Goal: Task Accomplishment & Management: Complete application form

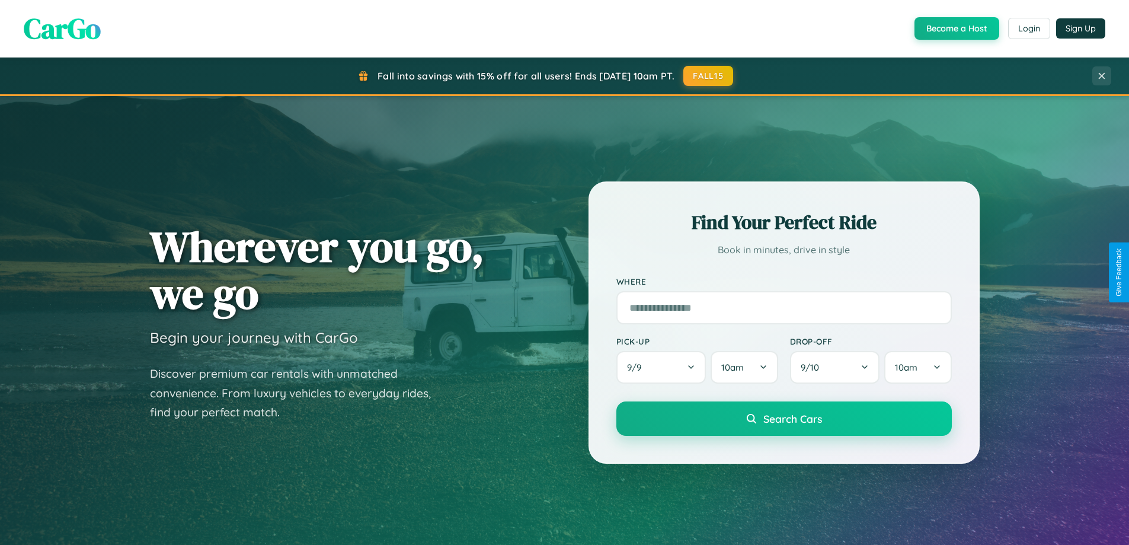
scroll to position [511, 0]
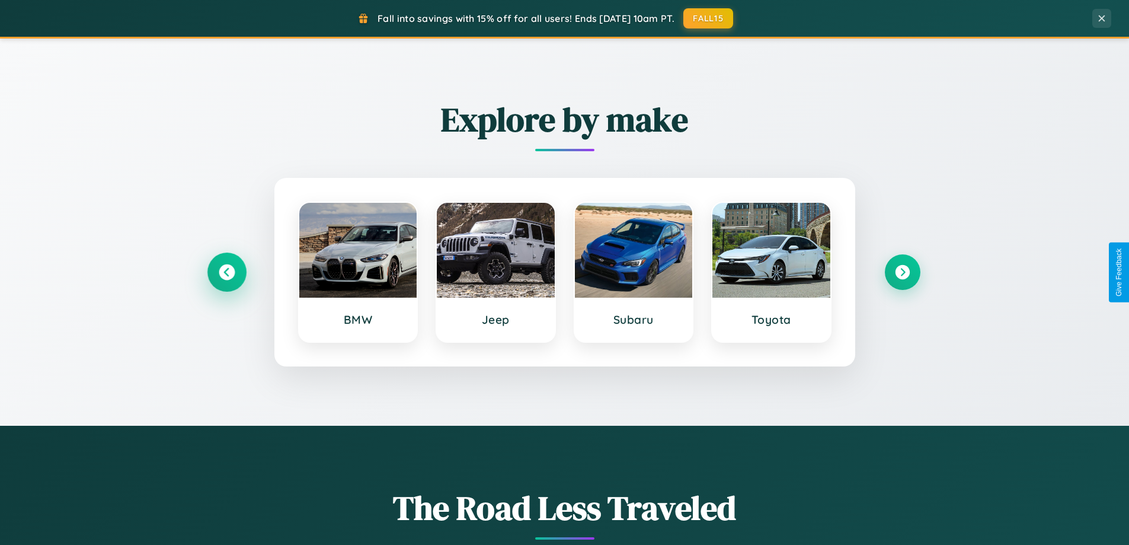
click at [226, 272] on icon at bounding box center [227, 272] width 16 height 16
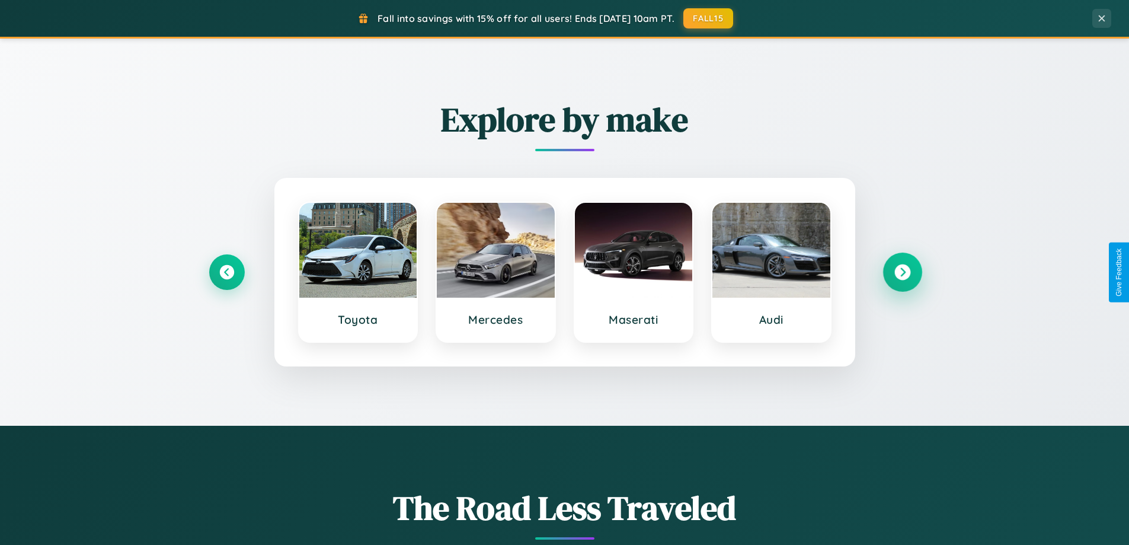
click at [902, 272] on icon at bounding box center [902, 272] width 16 height 16
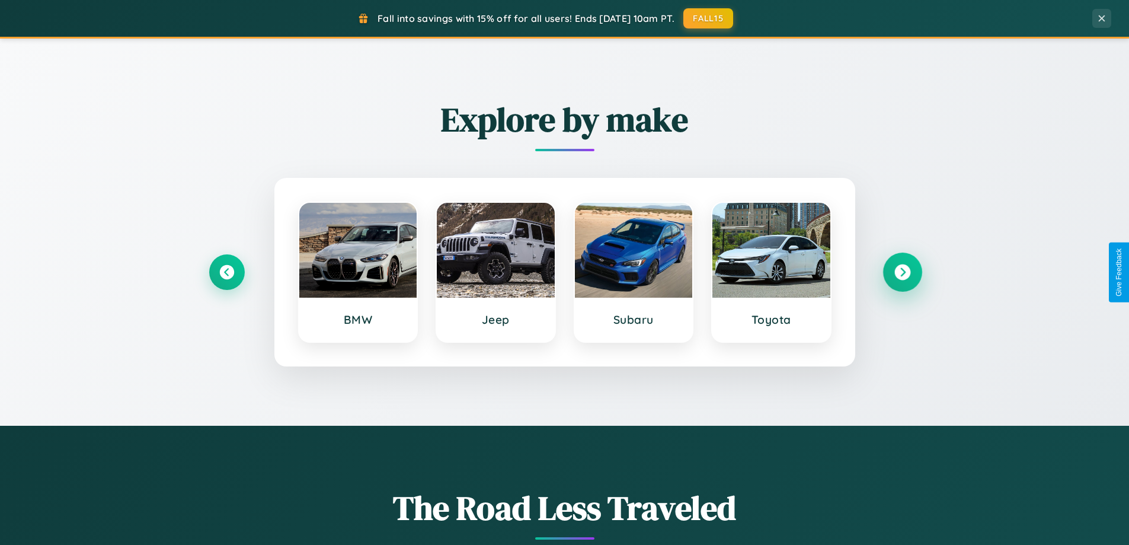
click at [902, 272] on icon at bounding box center [902, 272] width 16 height 16
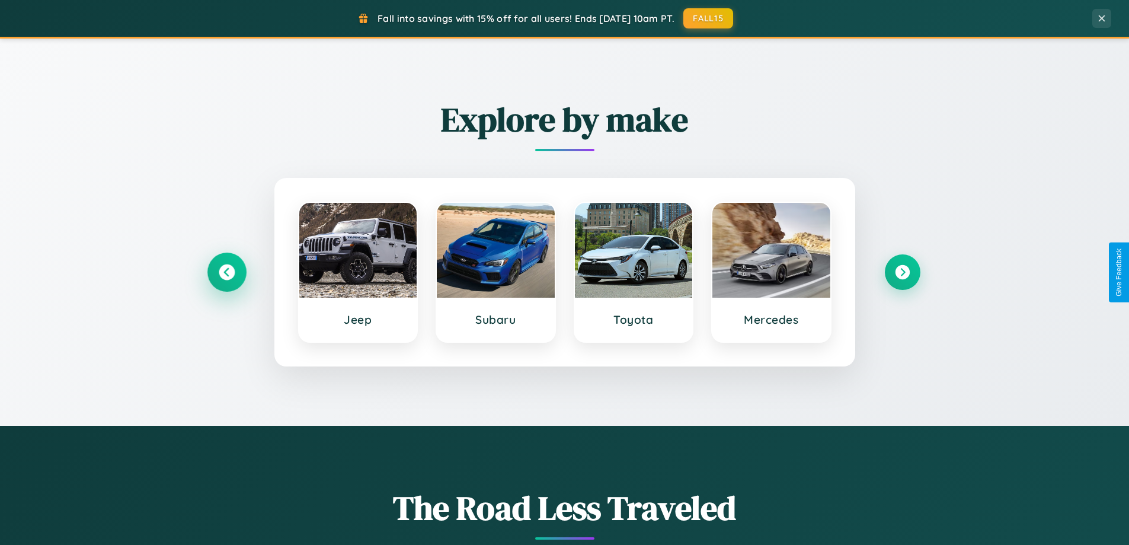
click at [226, 272] on icon at bounding box center [227, 272] width 16 height 16
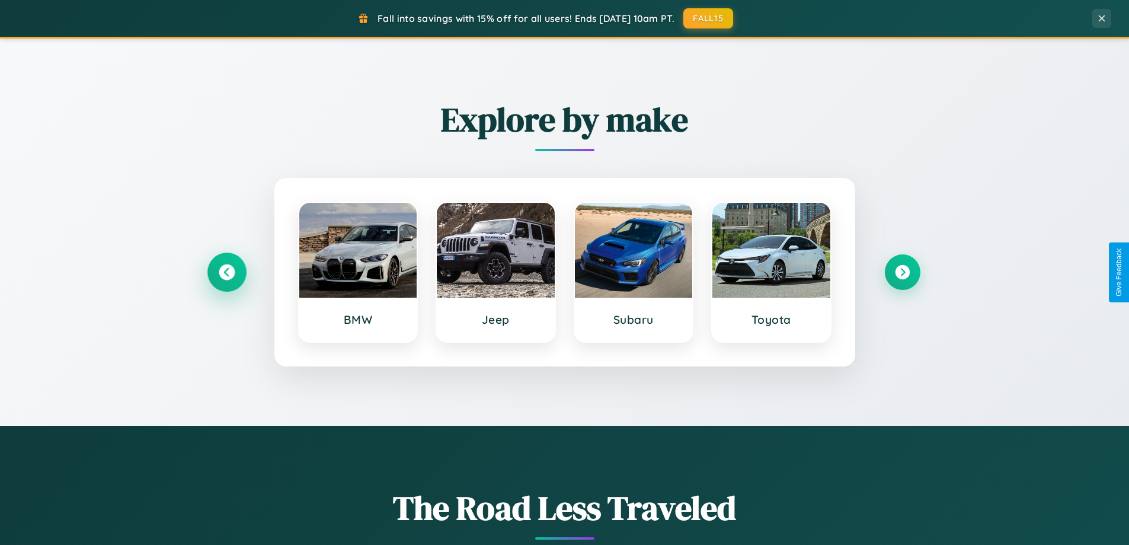
click at [226, 272] on icon at bounding box center [227, 272] width 16 height 16
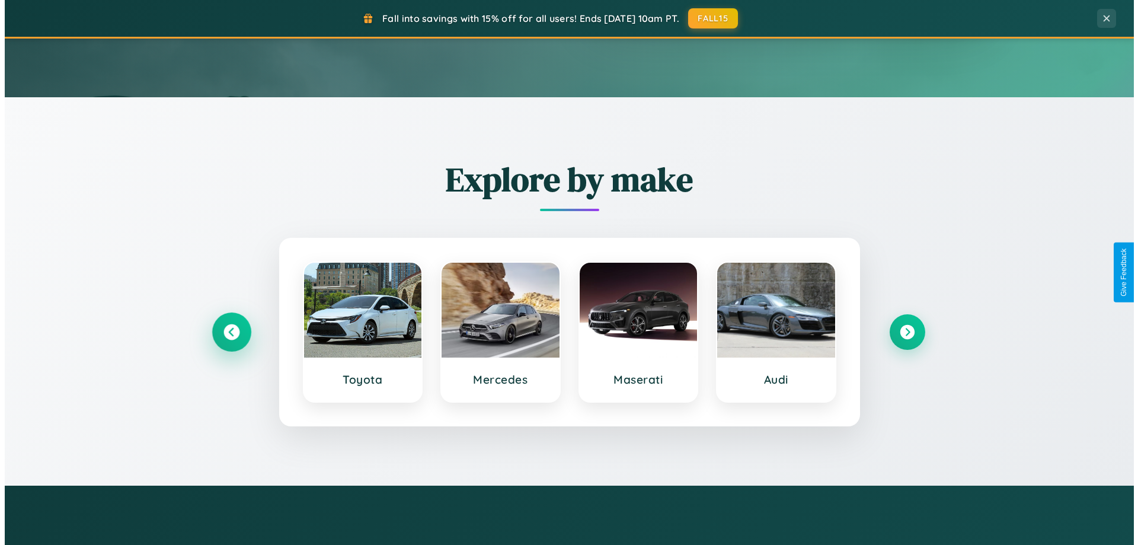
scroll to position [0, 0]
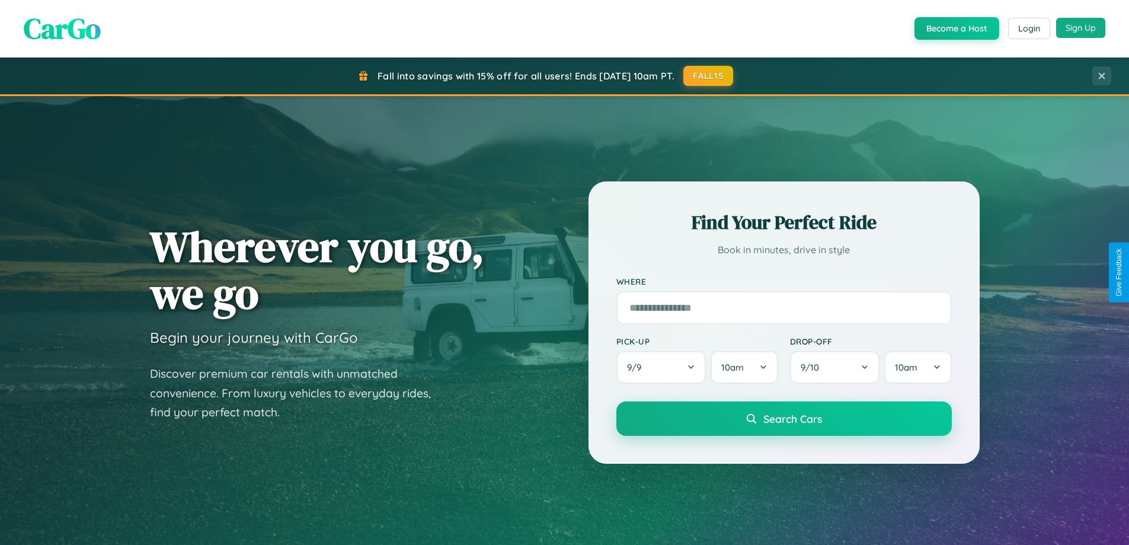
click at [1080, 28] on button "Sign Up" at bounding box center [1080, 28] width 49 height 20
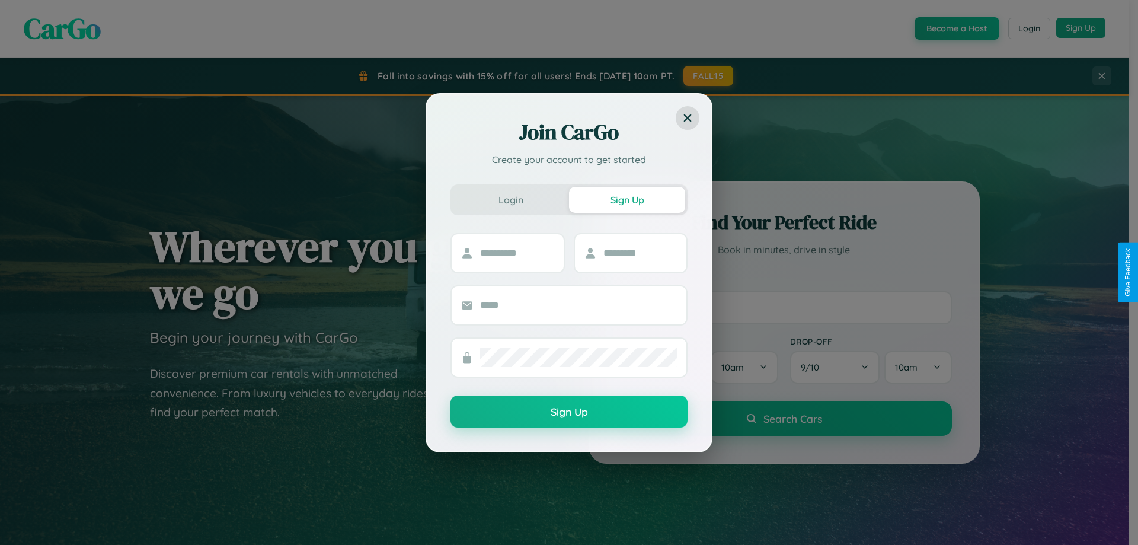
scroll to position [35, 0]
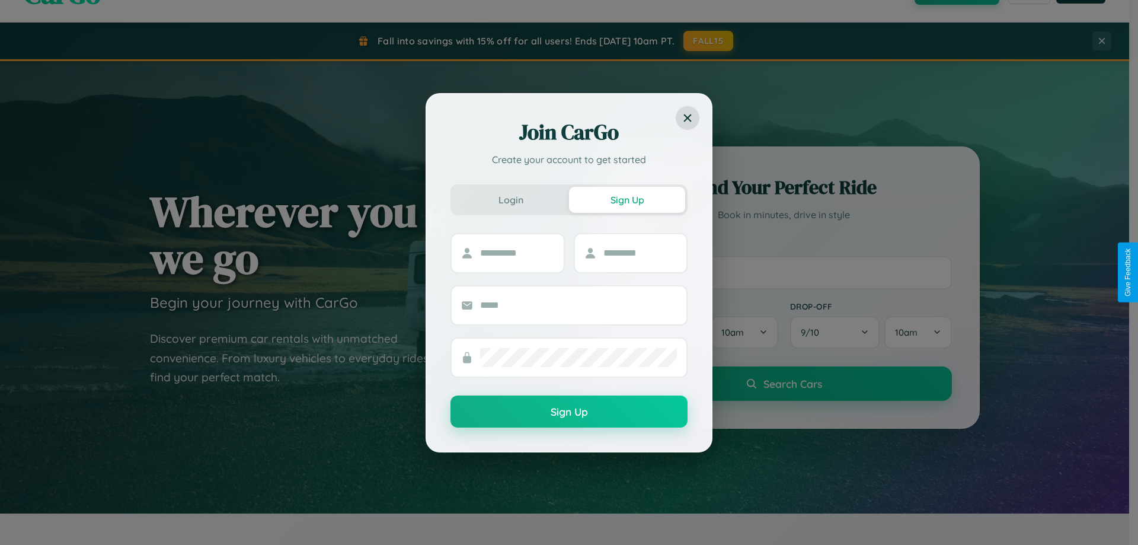
click at [783, 272] on div "Join CarGo Create your account to get started Login Sign Up Sign Up" at bounding box center [569, 272] width 1138 height 545
